Goal: Task Accomplishment & Management: Use online tool/utility

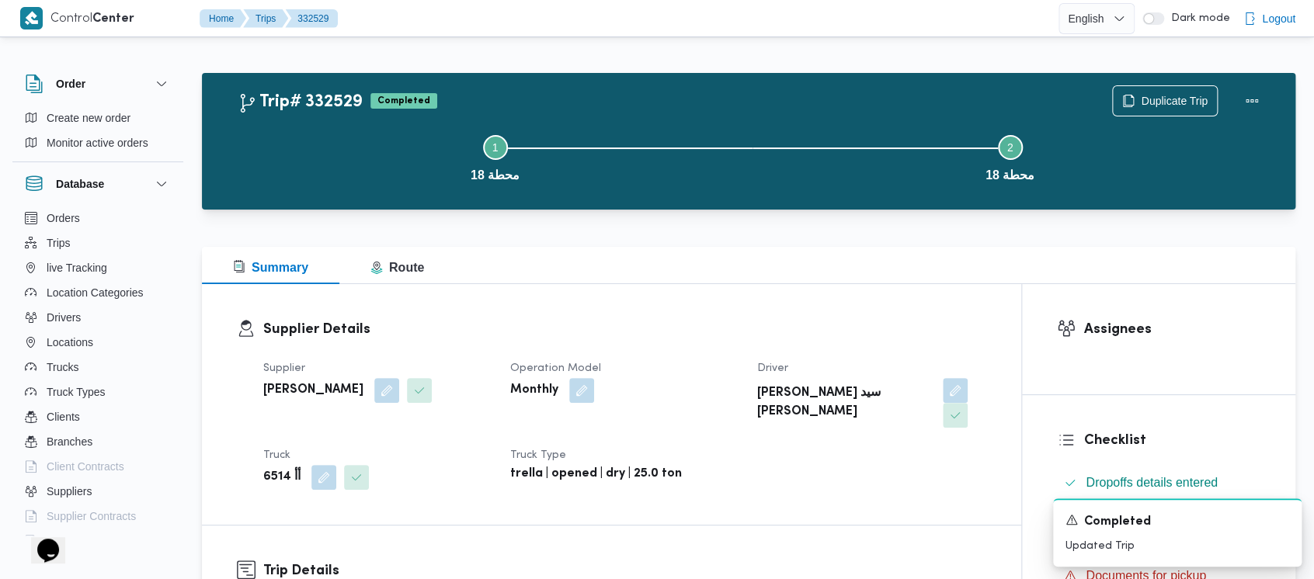
click at [380, 154] on button "Step 1 is incomplete 1 محطة 18" at bounding box center [495, 156] width 515 height 81
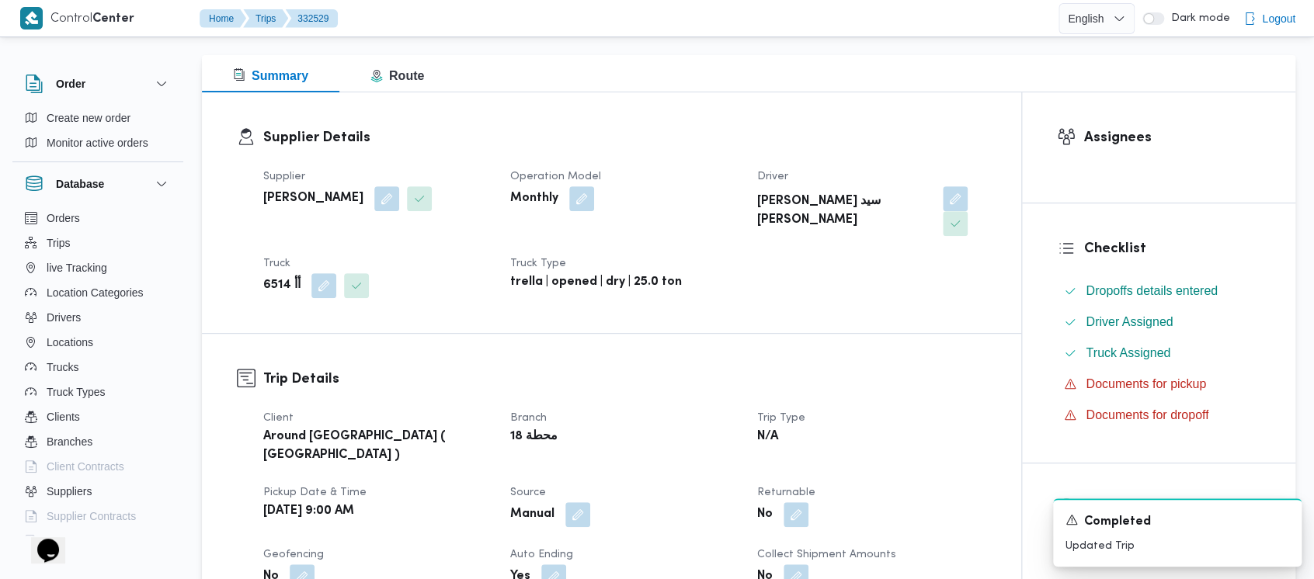
scroll to position [103, 0]
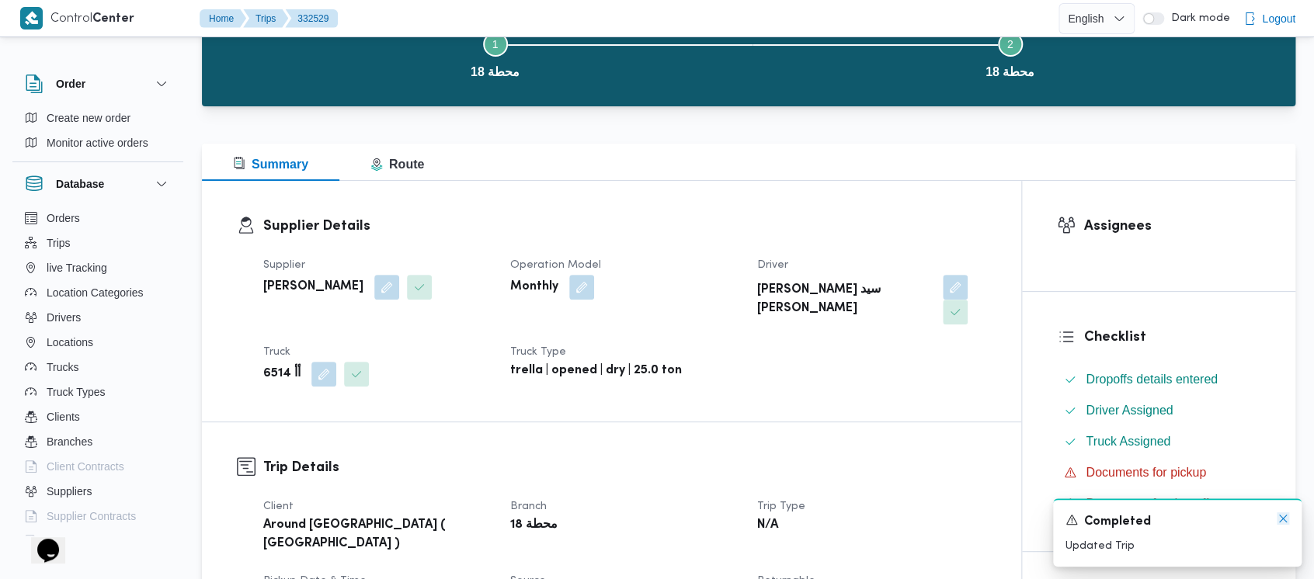
click at [1283, 516] on icon "Dismiss toast" at bounding box center [1282, 518] width 12 height 12
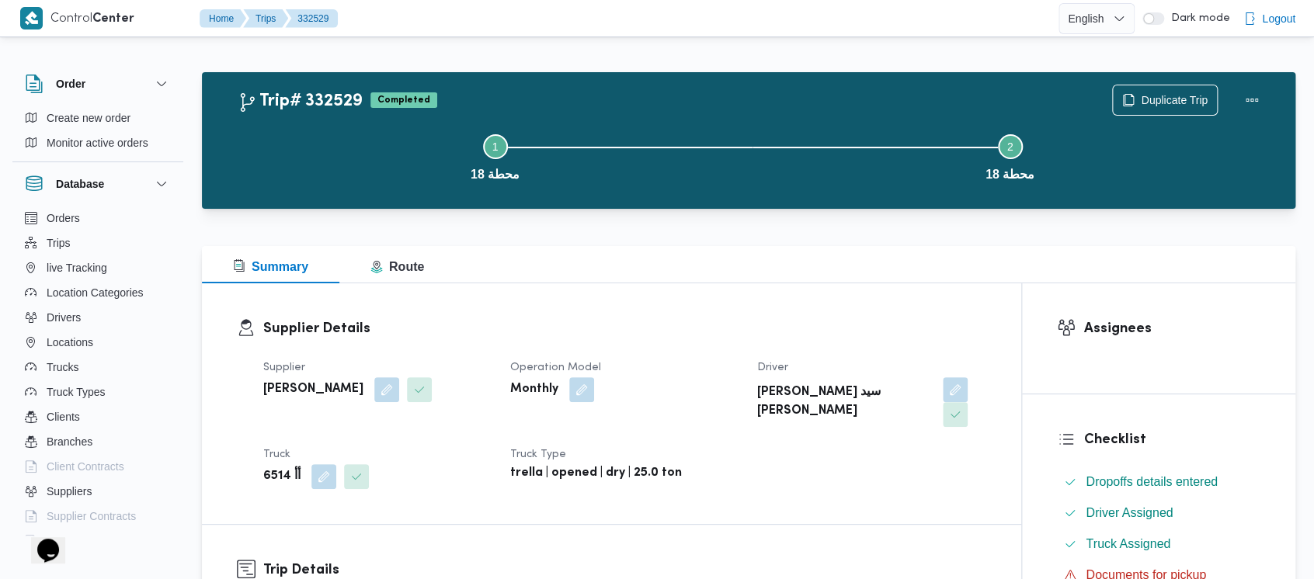
scroll to position [0, 0]
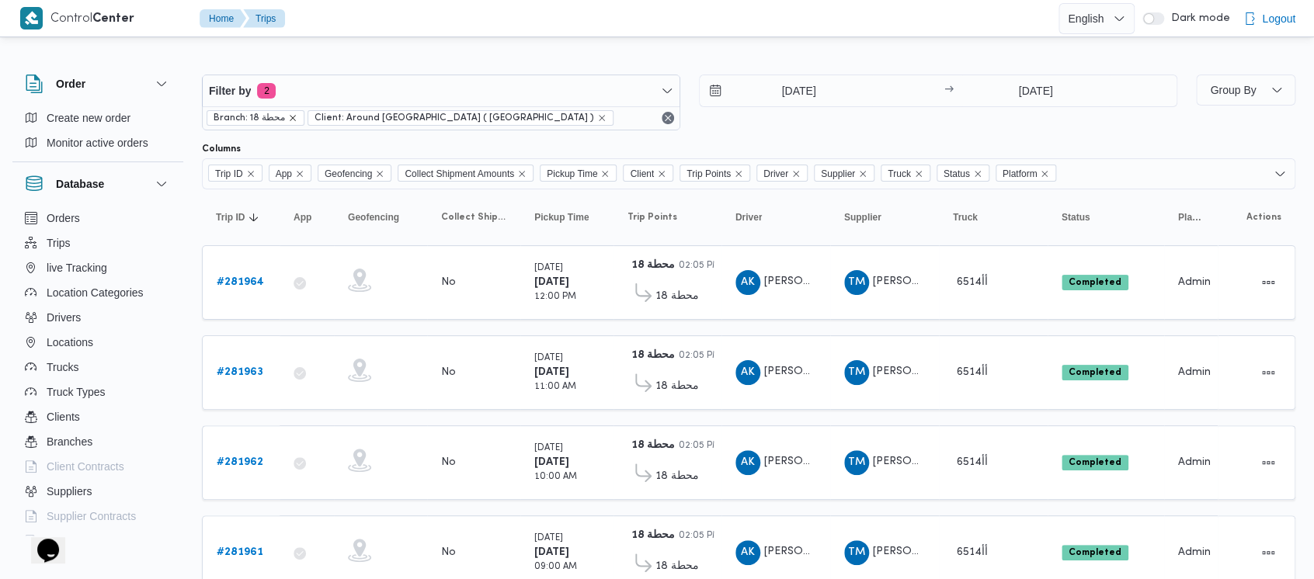
click at [290, 120] on icon "remove selected entity" at bounding box center [292, 117] width 9 height 9
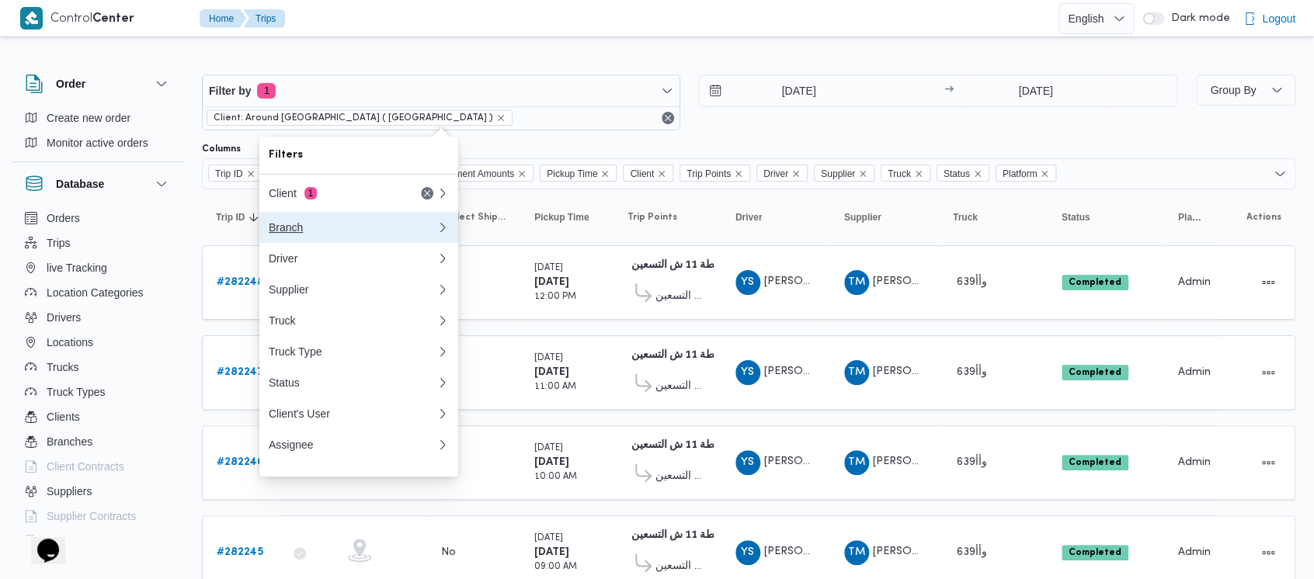
click at [293, 225] on div "Branch" at bounding box center [349, 227] width 161 height 12
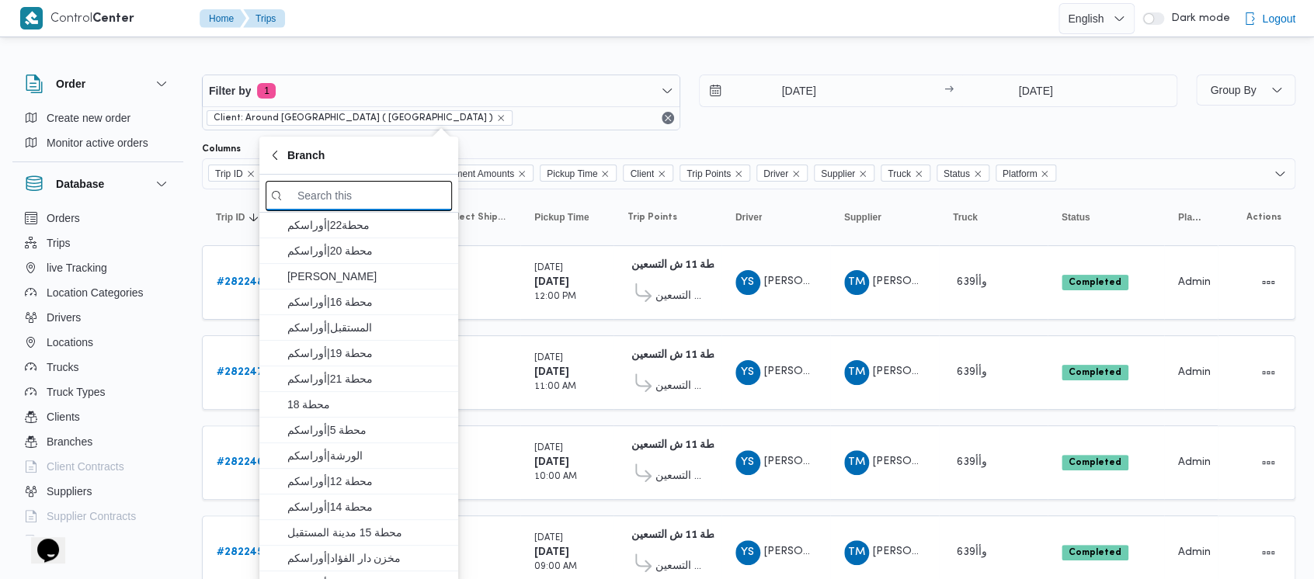
click at [417, 196] on input "search filters" at bounding box center [359, 196] width 186 height 30
paste input "الاوناش"
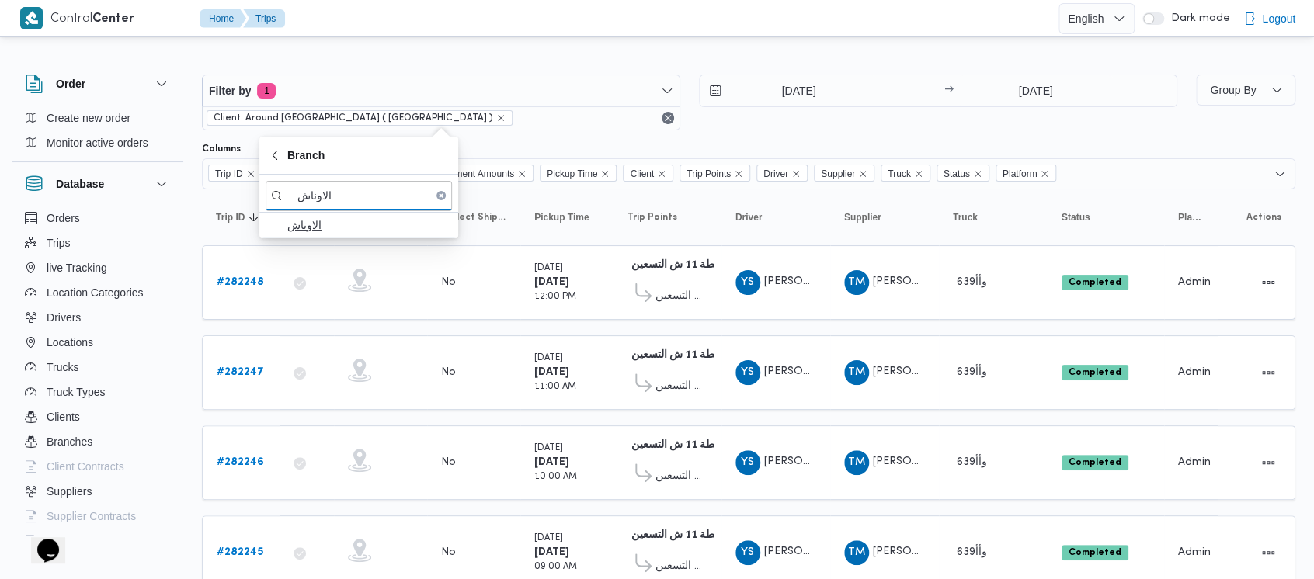
type input "الاوناش"
click at [341, 221] on span "الاوناش" at bounding box center [367, 225] width 161 height 19
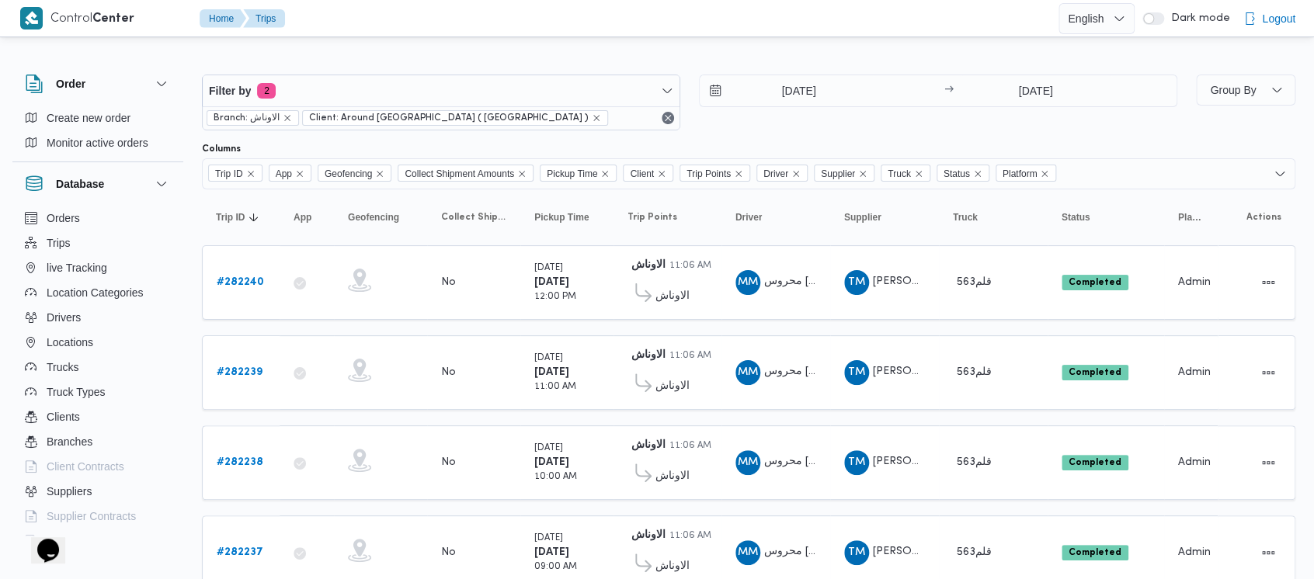
click at [722, 121] on div "[DATE] → [DATE]" at bounding box center [938, 103] width 478 height 56
click at [238, 277] on b "# 282240" at bounding box center [240, 282] width 47 height 10
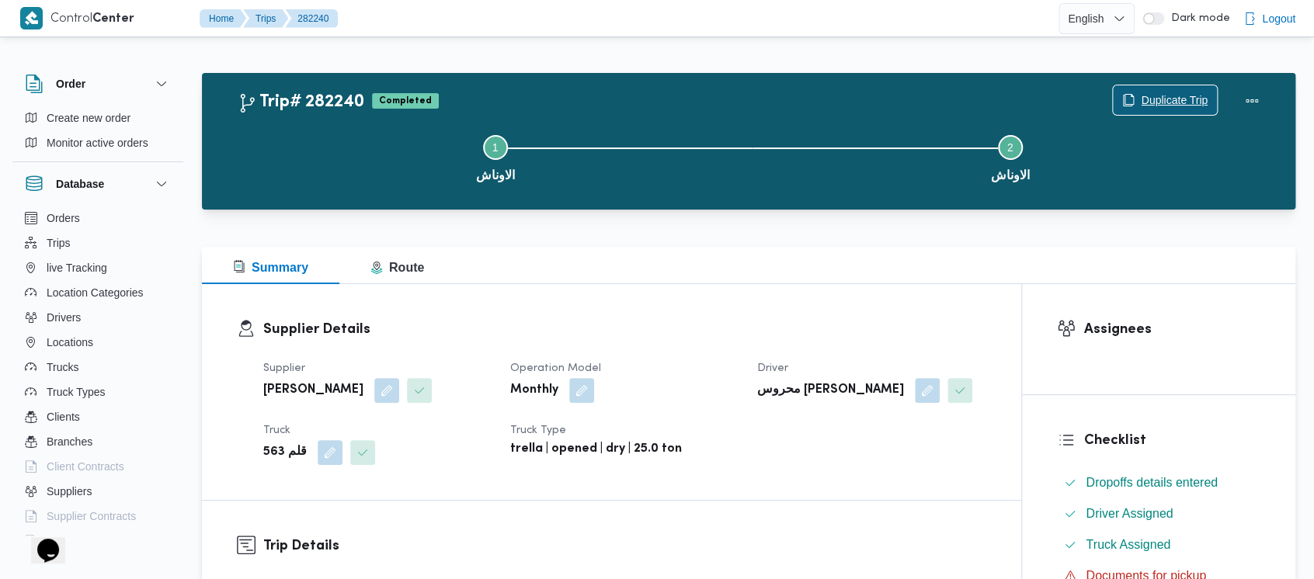
click at [1148, 96] on span "Duplicate Trip" at bounding box center [1174, 100] width 67 height 19
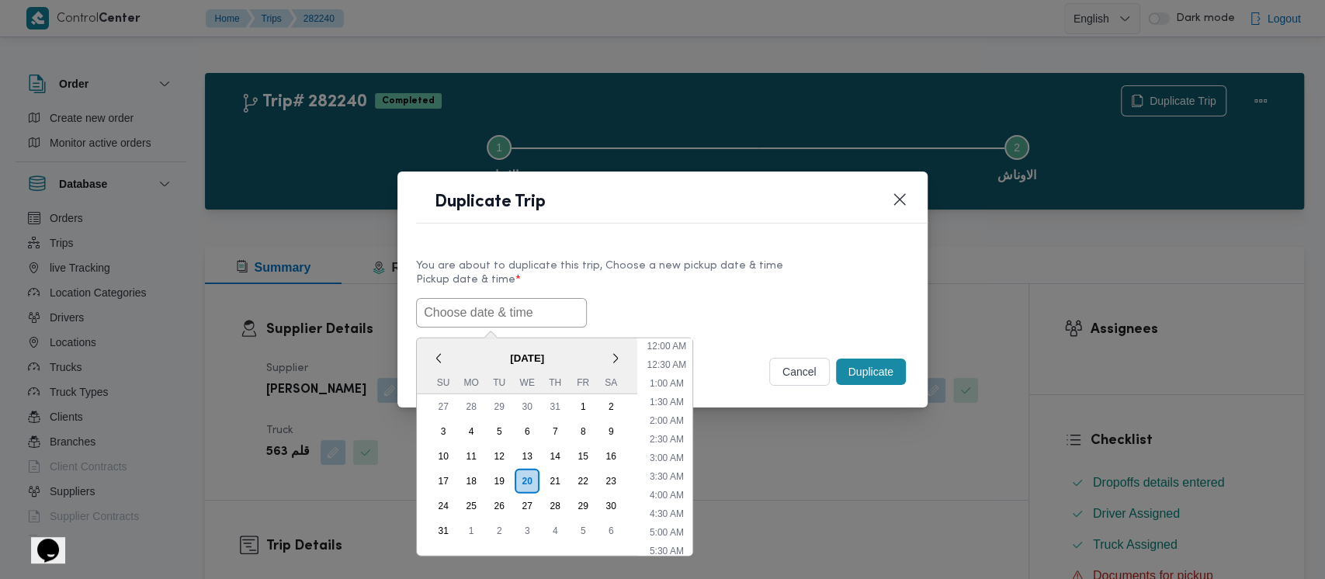
click at [457, 310] on input "text" at bounding box center [501, 313] width 171 height 30
click at [610, 427] on div "9" at bounding box center [611, 432] width 30 height 30
click at [681, 467] on li "9:00 AM" at bounding box center [667, 475] width 47 height 16
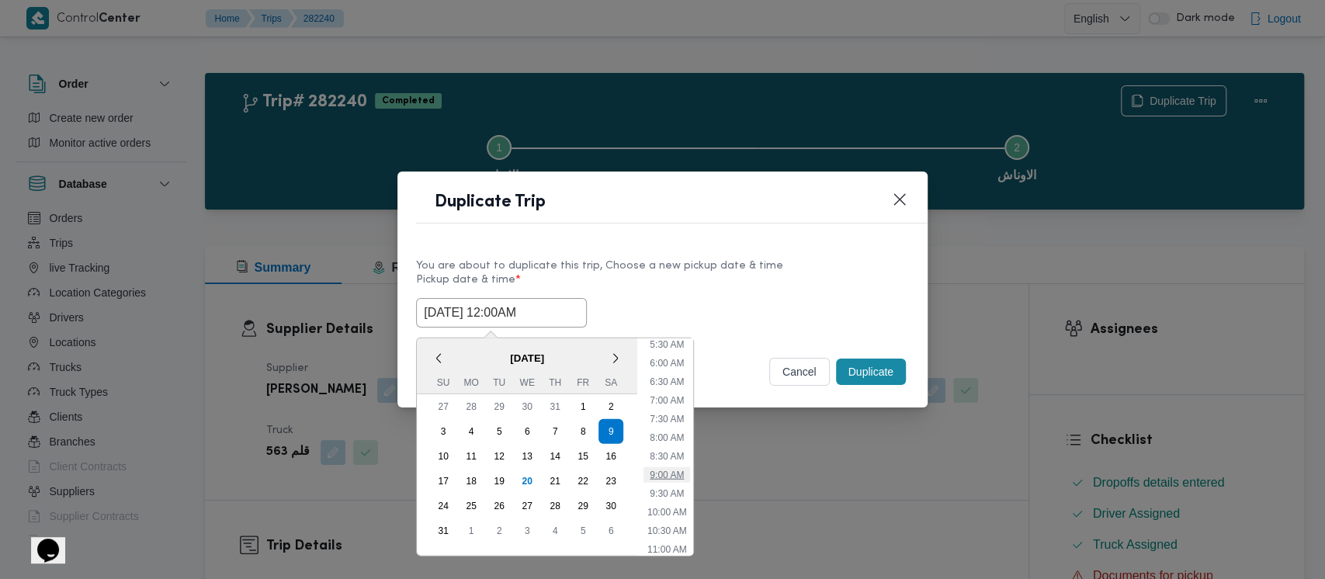
type input "[DATE] 9:00AM"
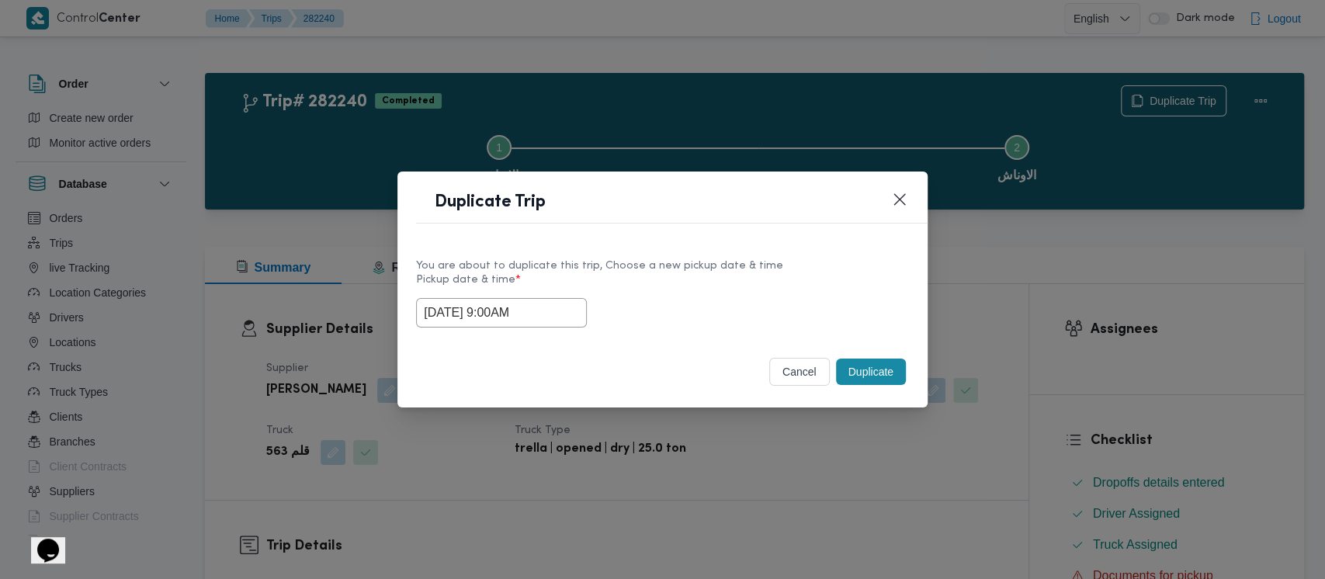
click at [886, 371] on button "Duplicate" at bounding box center [871, 372] width 70 height 26
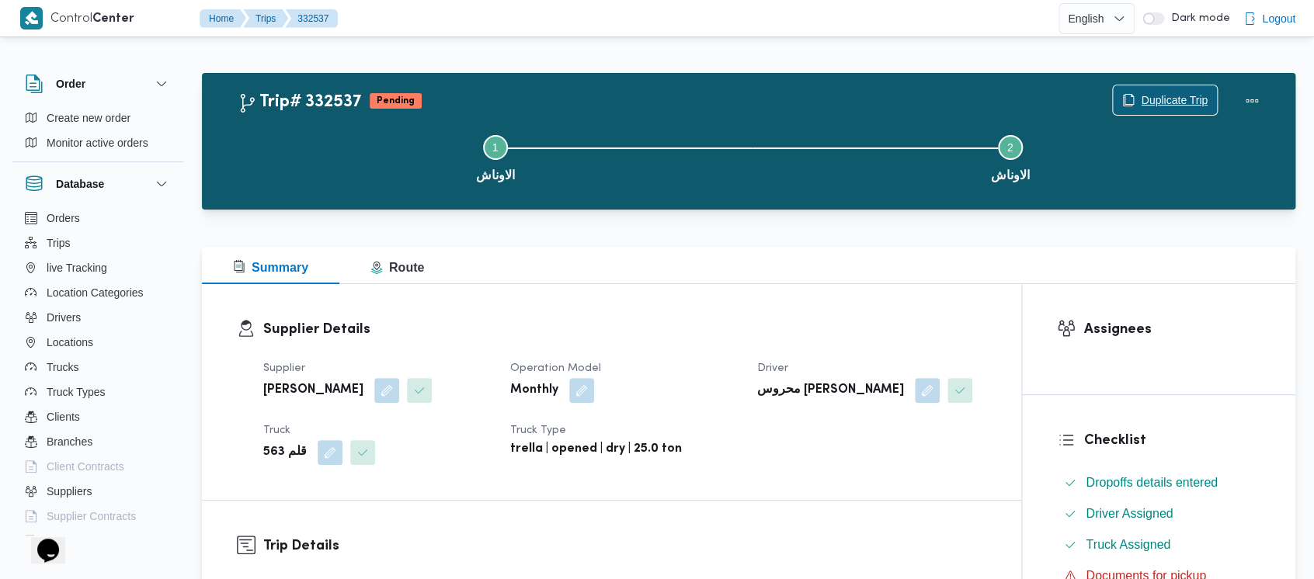
click at [1180, 92] on span "Duplicate Trip" at bounding box center [1174, 100] width 67 height 19
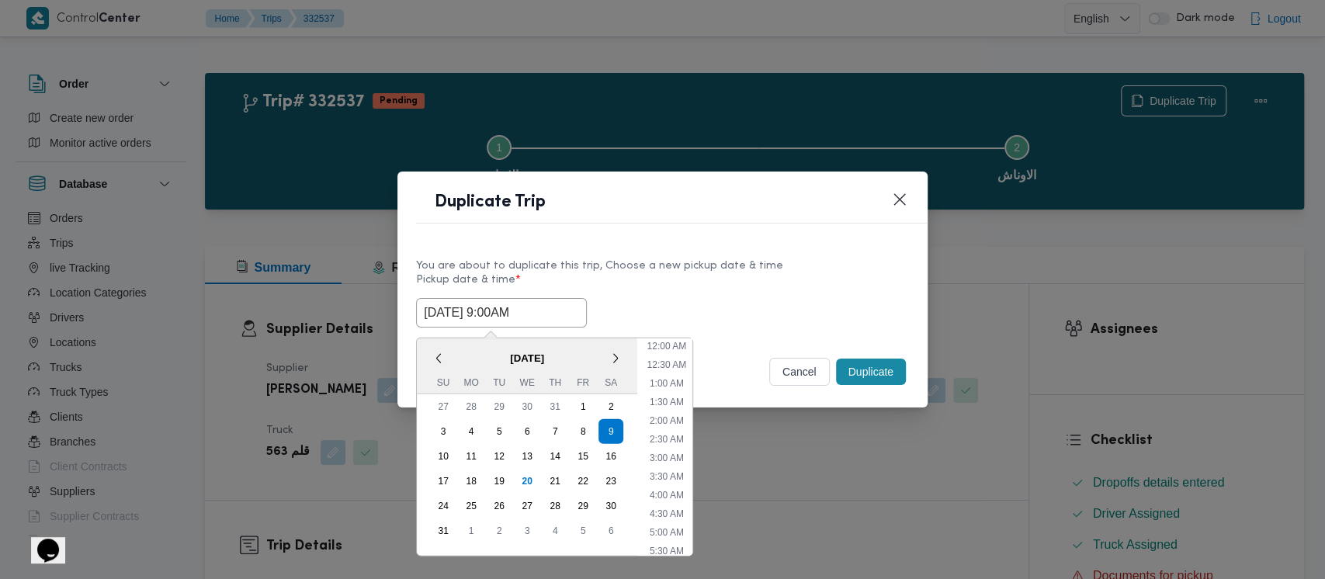
click at [482, 309] on input "[DATE] 9:00AM" at bounding box center [501, 313] width 171 height 30
click at [665, 484] on li "10:00 AM" at bounding box center [667, 485] width 52 height 16
type input "[DATE] 10:00AM"
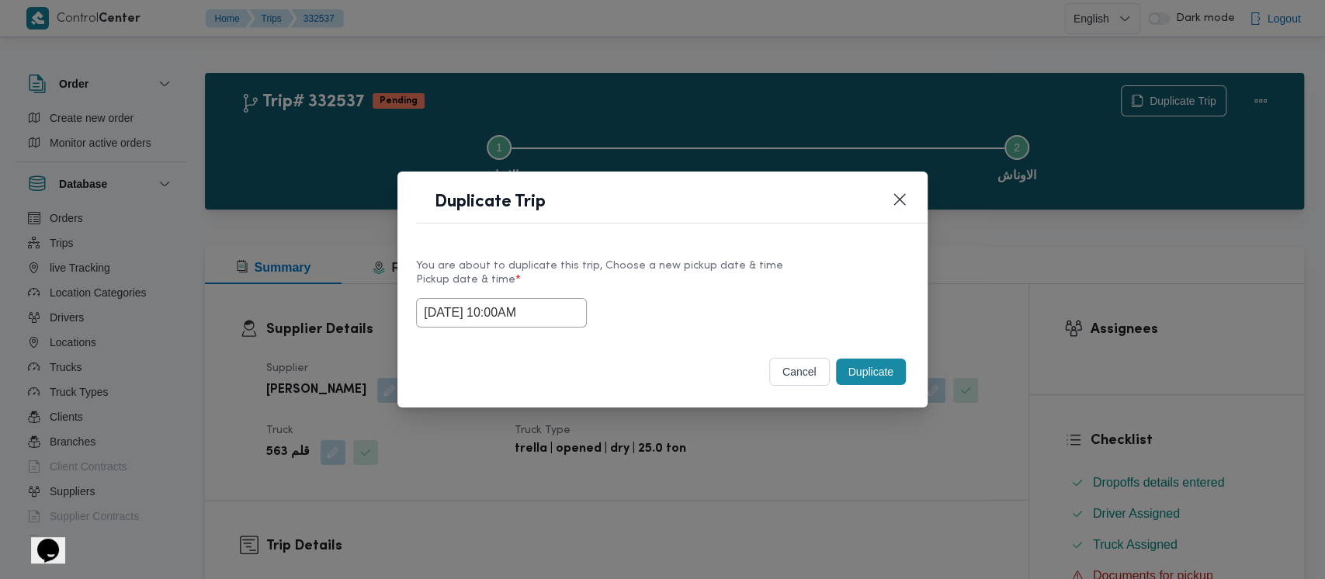
click at [868, 363] on button "Duplicate" at bounding box center [871, 372] width 70 height 26
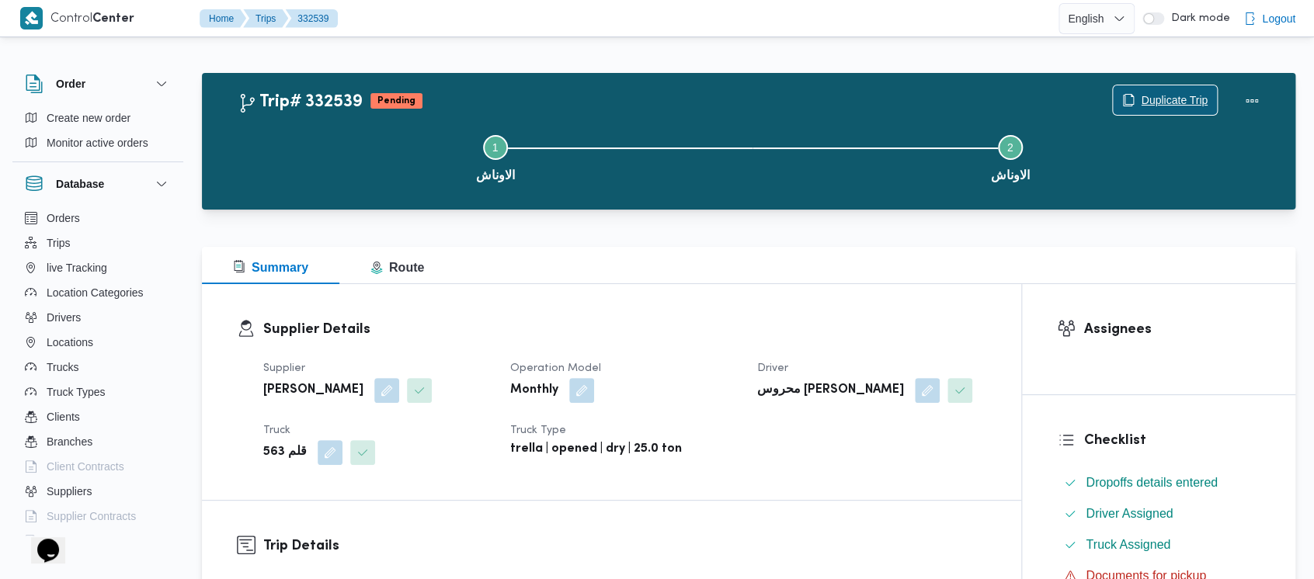
click at [1174, 91] on span "Duplicate Trip" at bounding box center [1174, 100] width 67 height 19
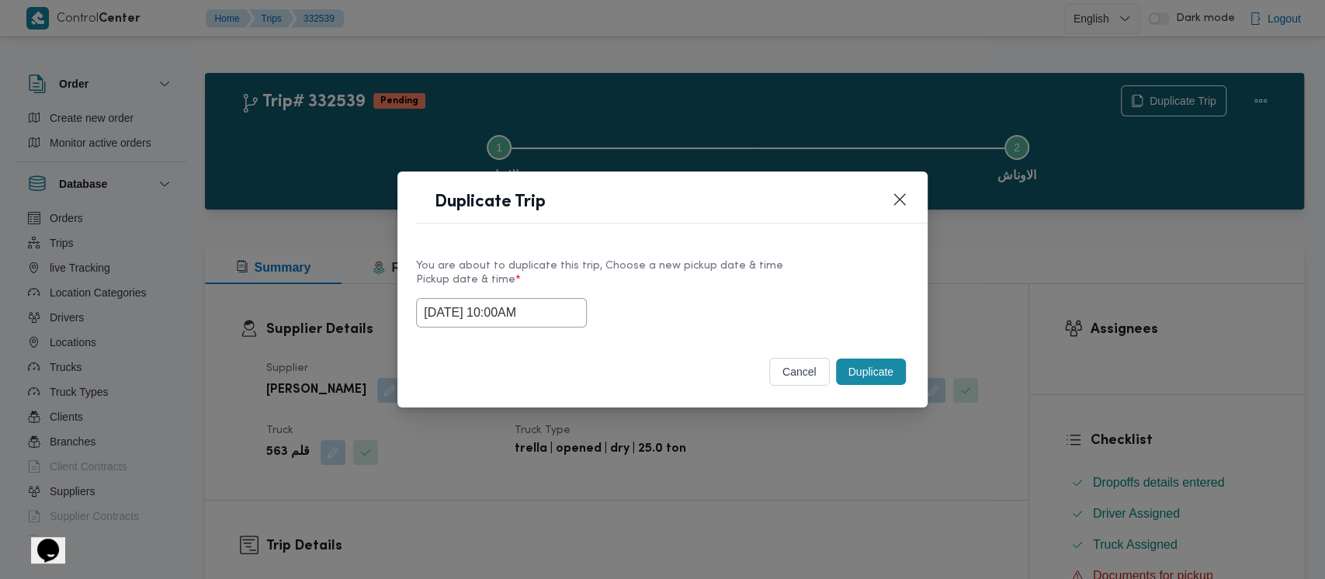
click at [478, 291] on label "Pickup date & time *" at bounding box center [662, 286] width 493 height 24
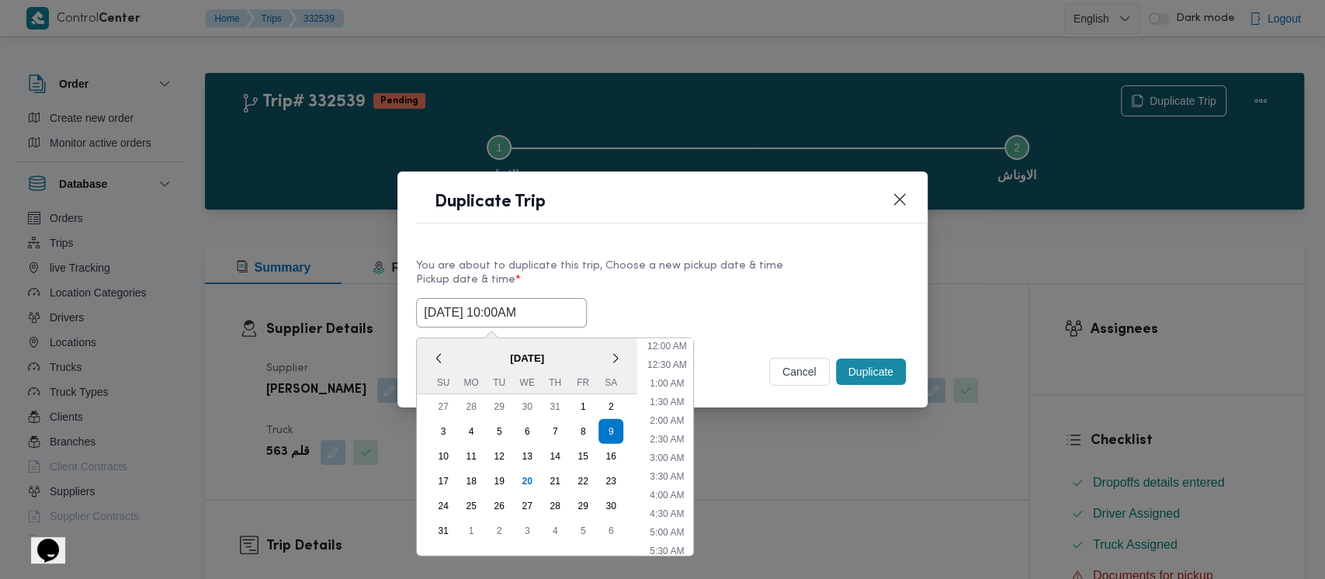
click at [567, 308] on input "[DATE] 10:00AM" at bounding box center [501, 313] width 171 height 30
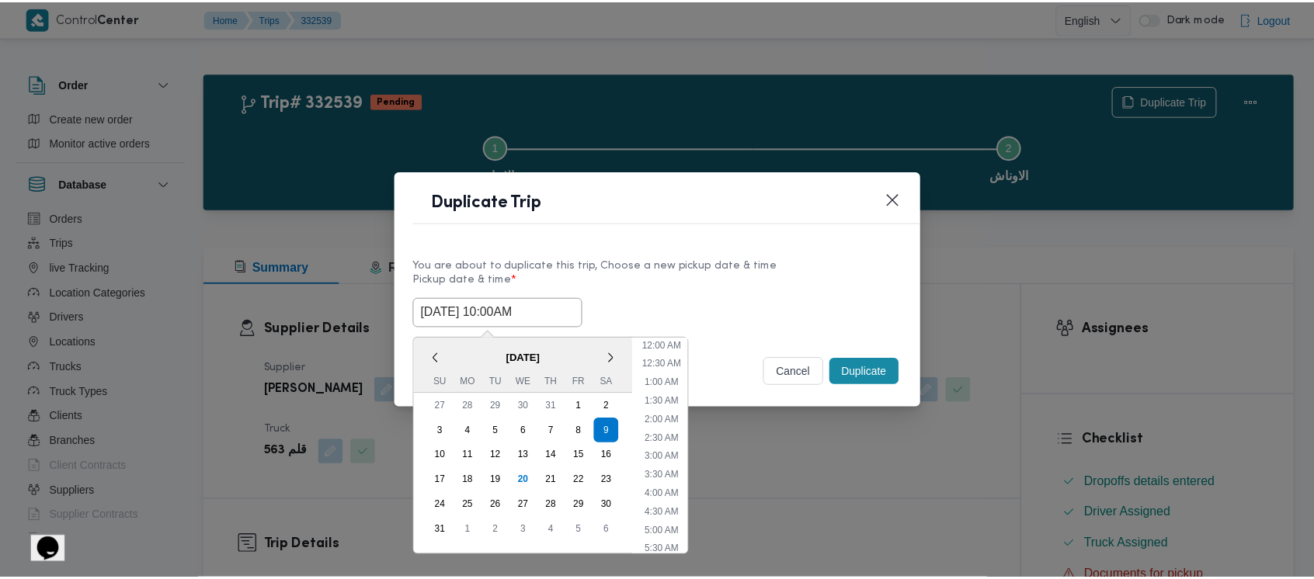
scroll to position [272, 0]
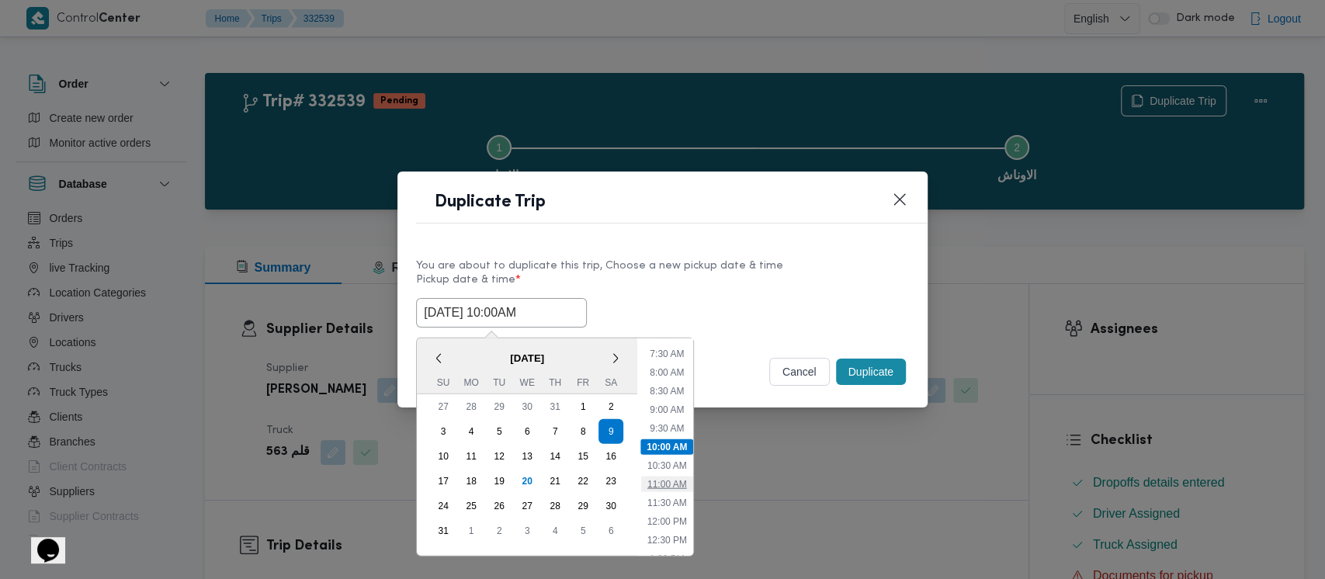
click at [663, 488] on li "11:00 AM" at bounding box center [667, 485] width 52 height 16
type input "[DATE] 11:00AM"
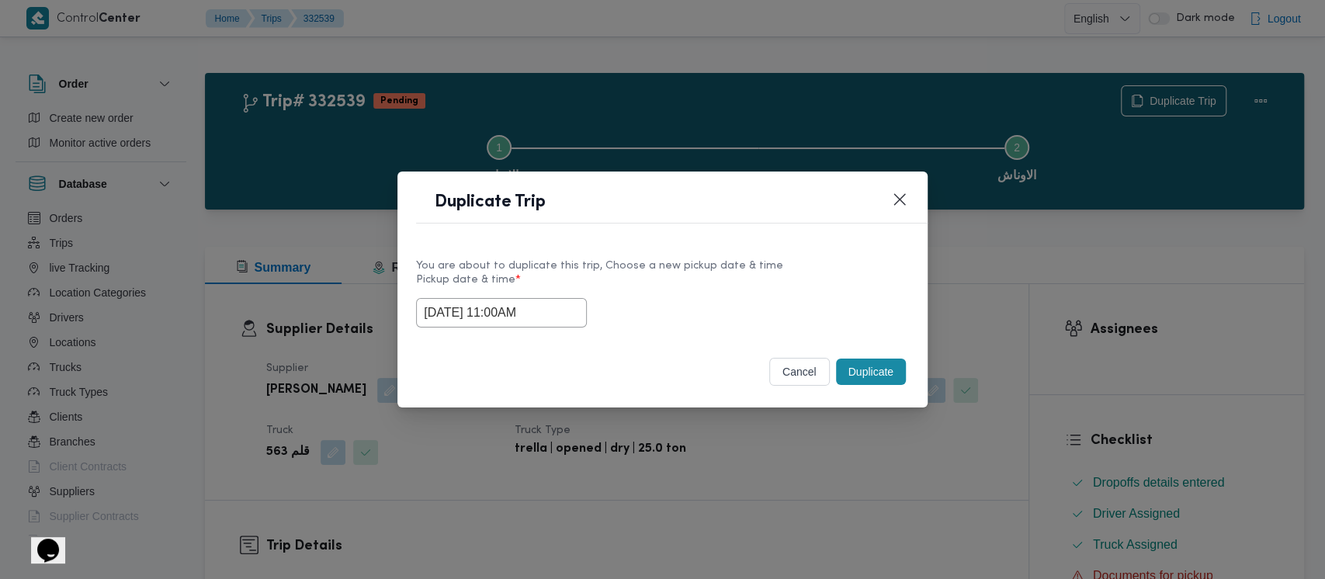
click at [863, 371] on button "Duplicate" at bounding box center [871, 372] width 70 height 26
